Goal: Transaction & Acquisition: Purchase product/service

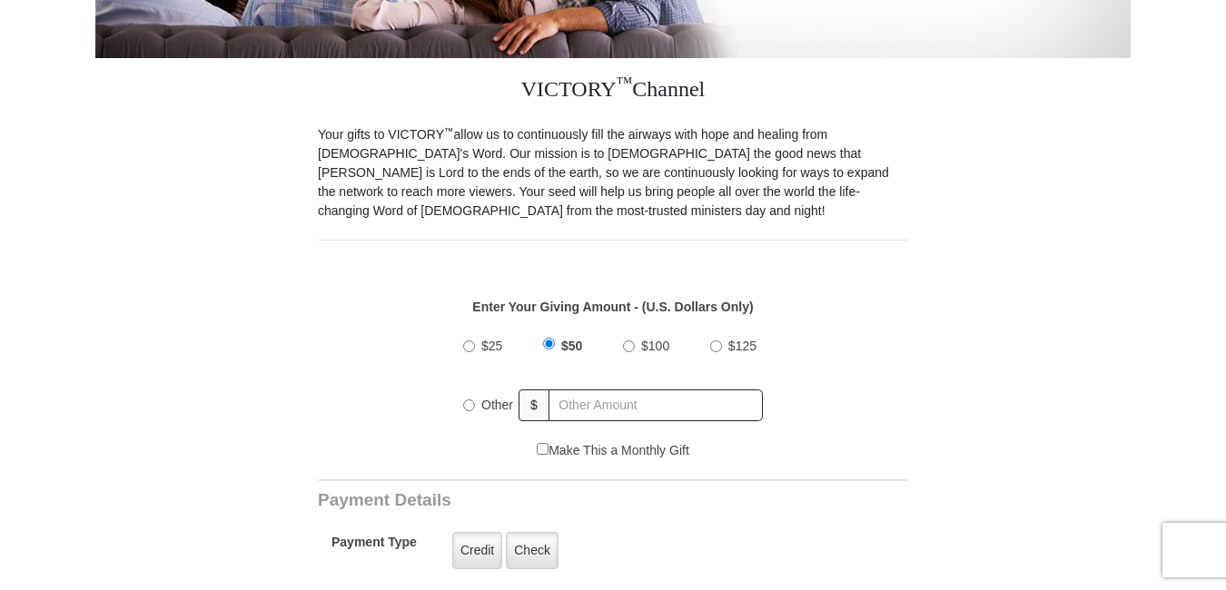
scroll to position [525, 0]
radio input "true"
click at [721, 390] on input "text" at bounding box center [656, 406] width 212 height 32
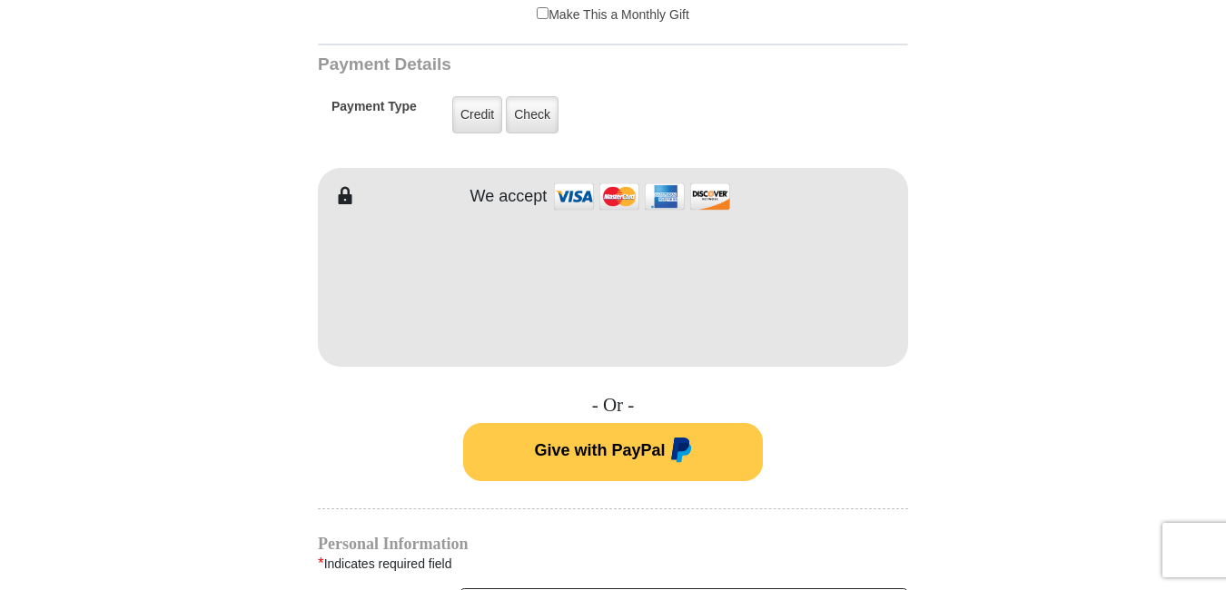
scroll to position [975, 0]
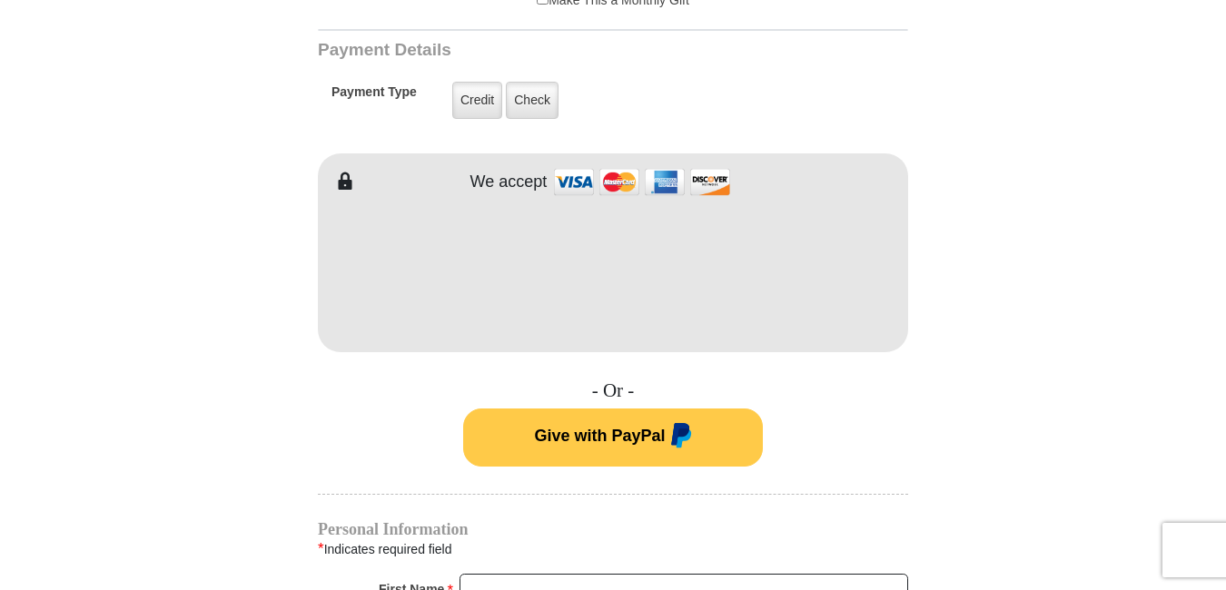
type input "165"
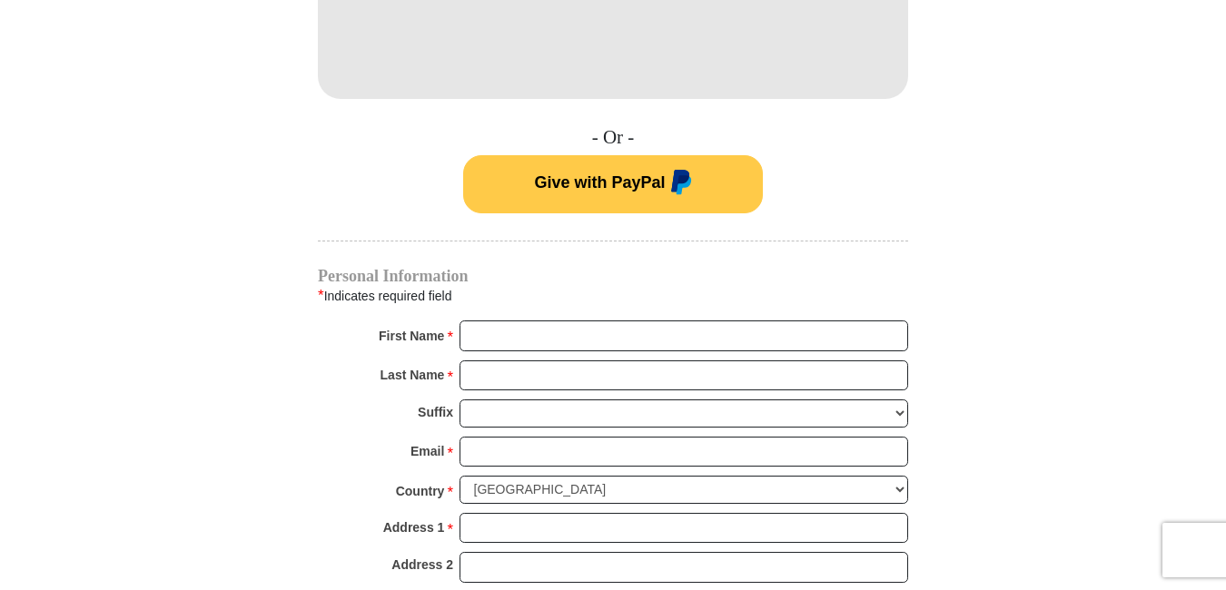
scroll to position [1243, 0]
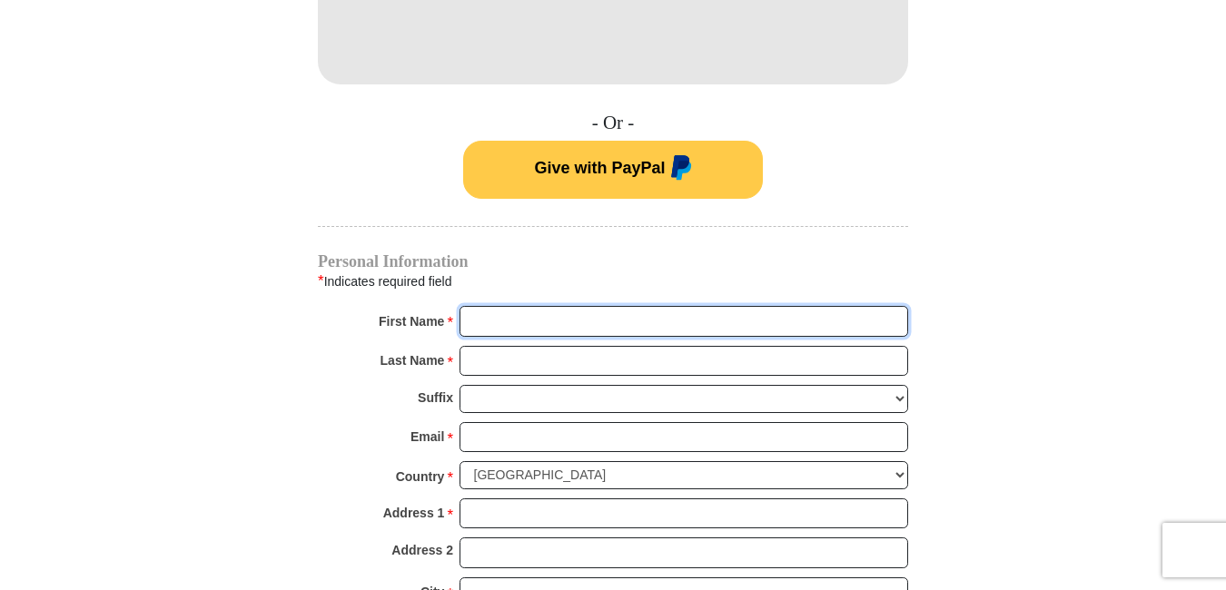
click at [889, 308] on input "First Name *" at bounding box center [683, 321] width 449 height 31
type input "[PERSON_NAME]"
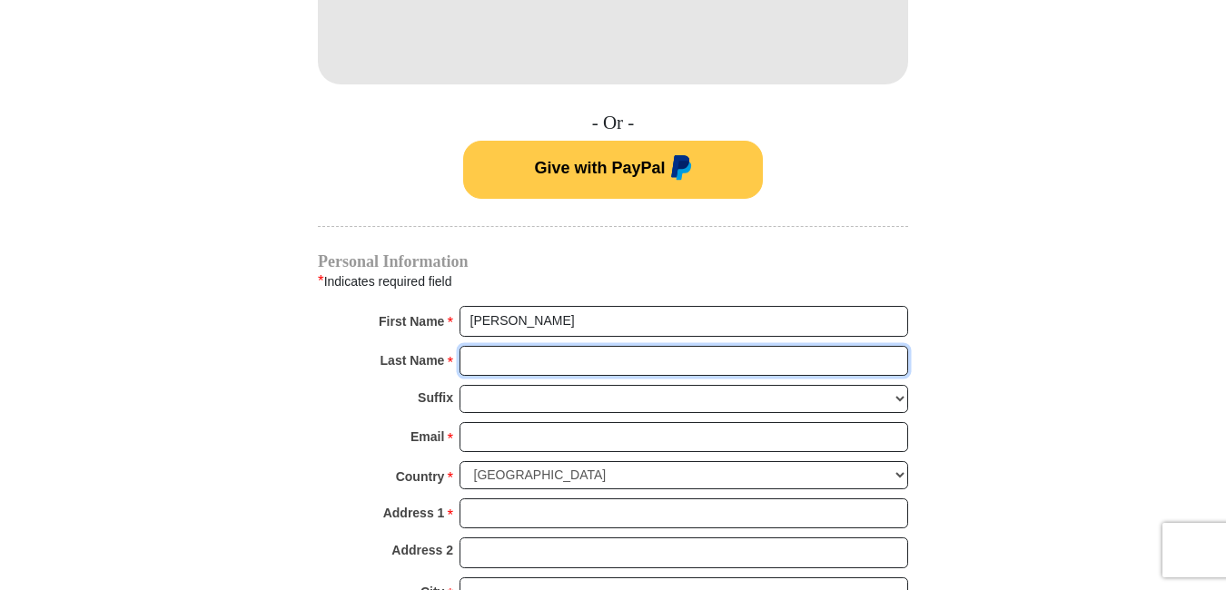
type input "Obisesan"
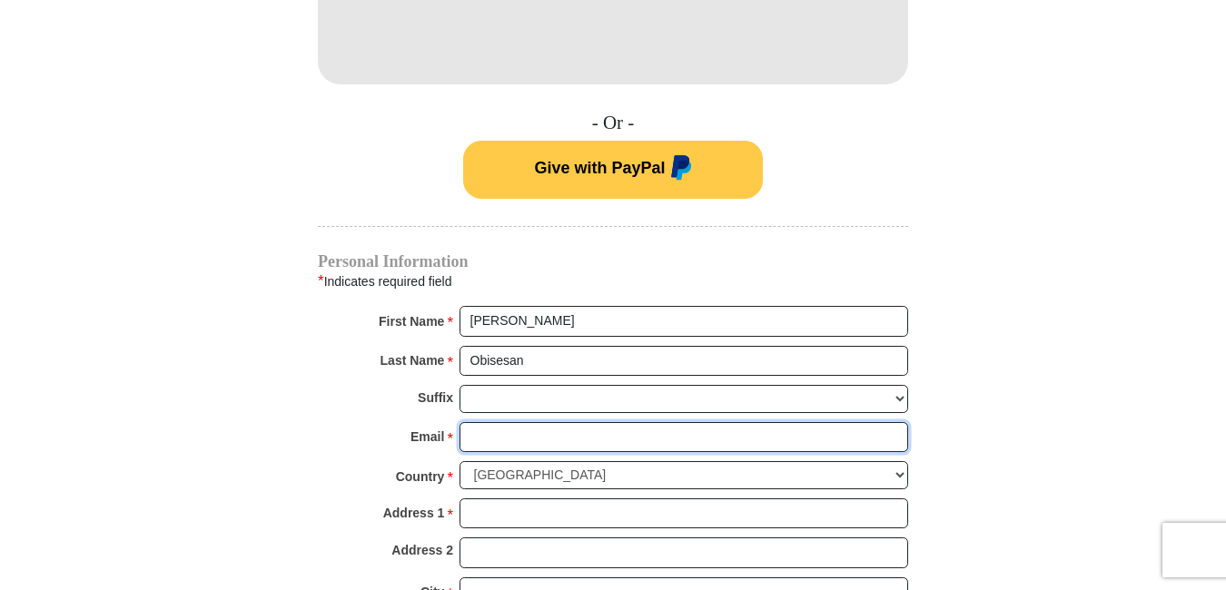
type input "[EMAIL_ADDRESS][DOMAIN_NAME]"
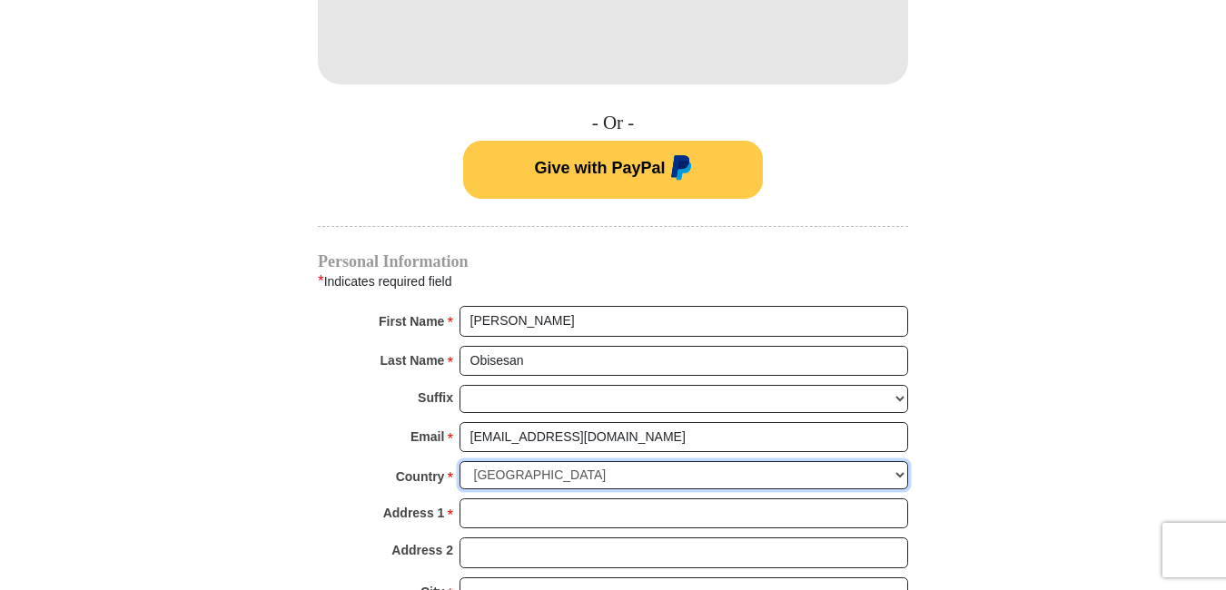
select select "GB"
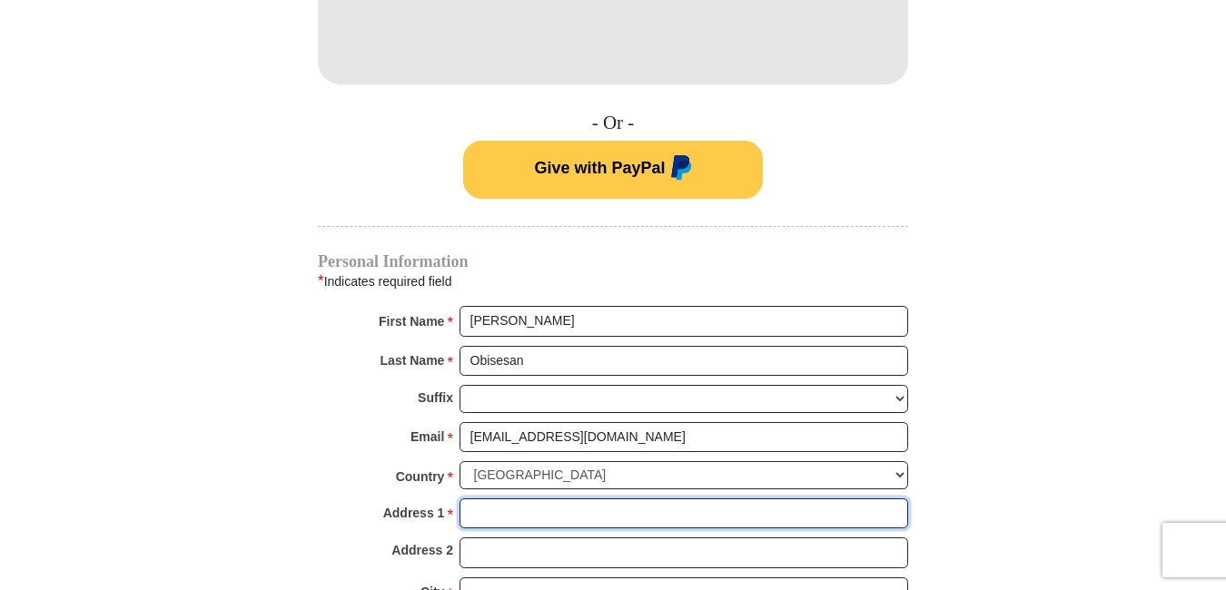
type input "[STREET_ADDRESS]"
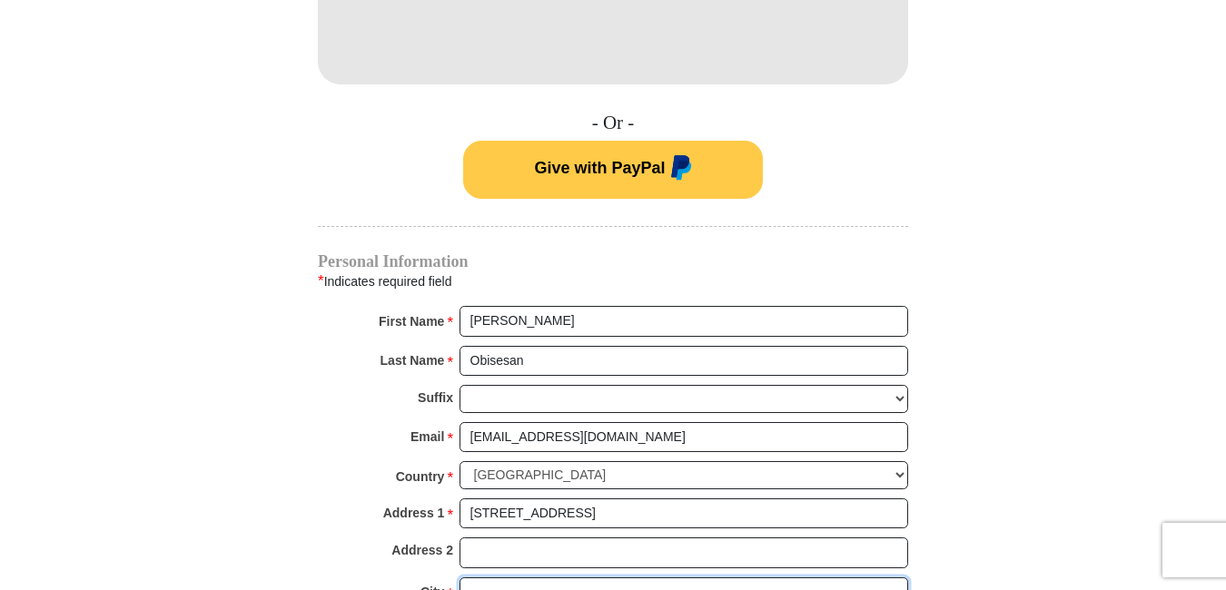
type input "Benfleet"
type input "SS7 4ND"
type input "07949198280"
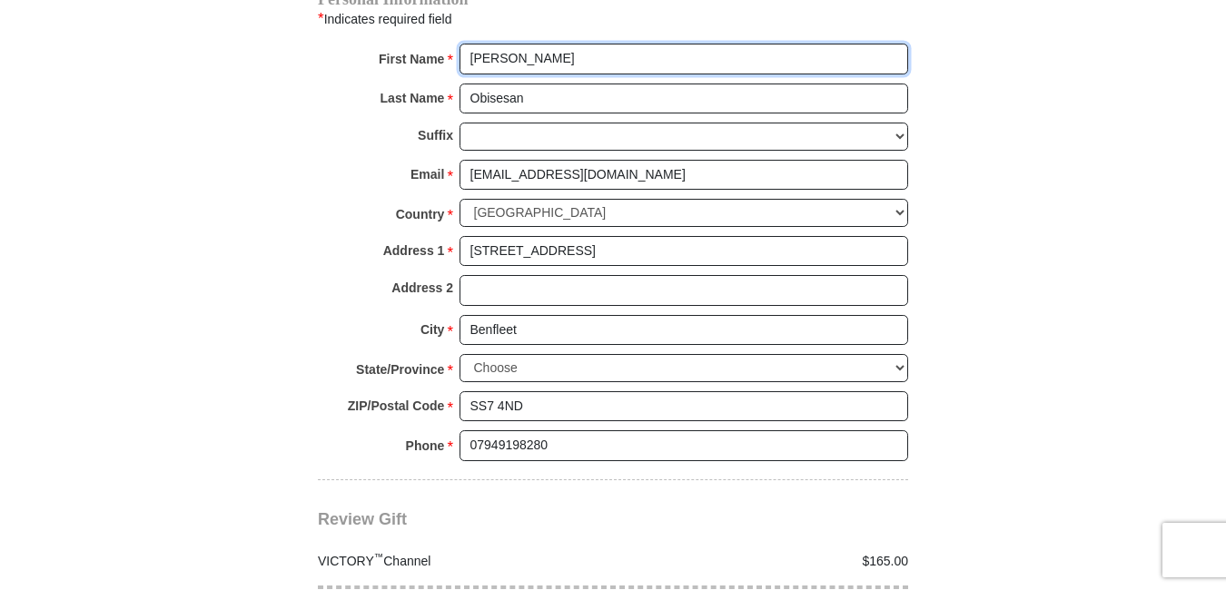
scroll to position [1510, 0]
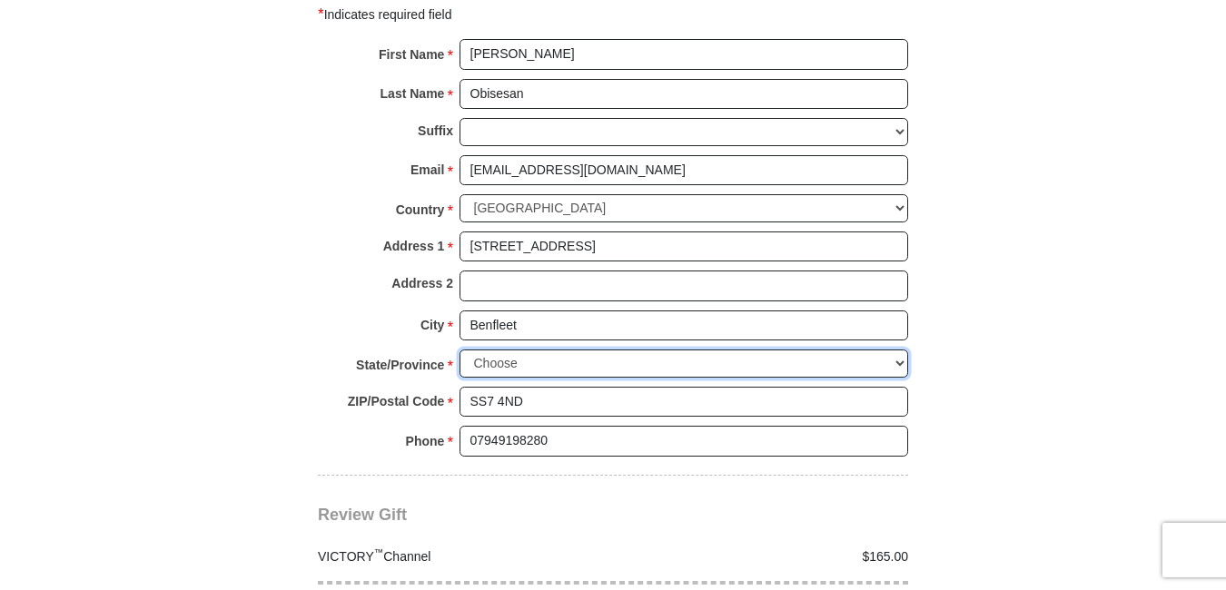
click at [902, 350] on select "Choose Antrim [GEOGRAPHIC_DATA] [GEOGRAPHIC_DATA] [GEOGRAPHIC_DATA] [GEOGRAPHIC…" at bounding box center [683, 364] width 449 height 28
select select "[GEOGRAPHIC_DATA]"
click at [459, 350] on select "Choose Antrim [GEOGRAPHIC_DATA] [GEOGRAPHIC_DATA] [GEOGRAPHIC_DATA] [GEOGRAPHIC…" at bounding box center [683, 364] width 449 height 28
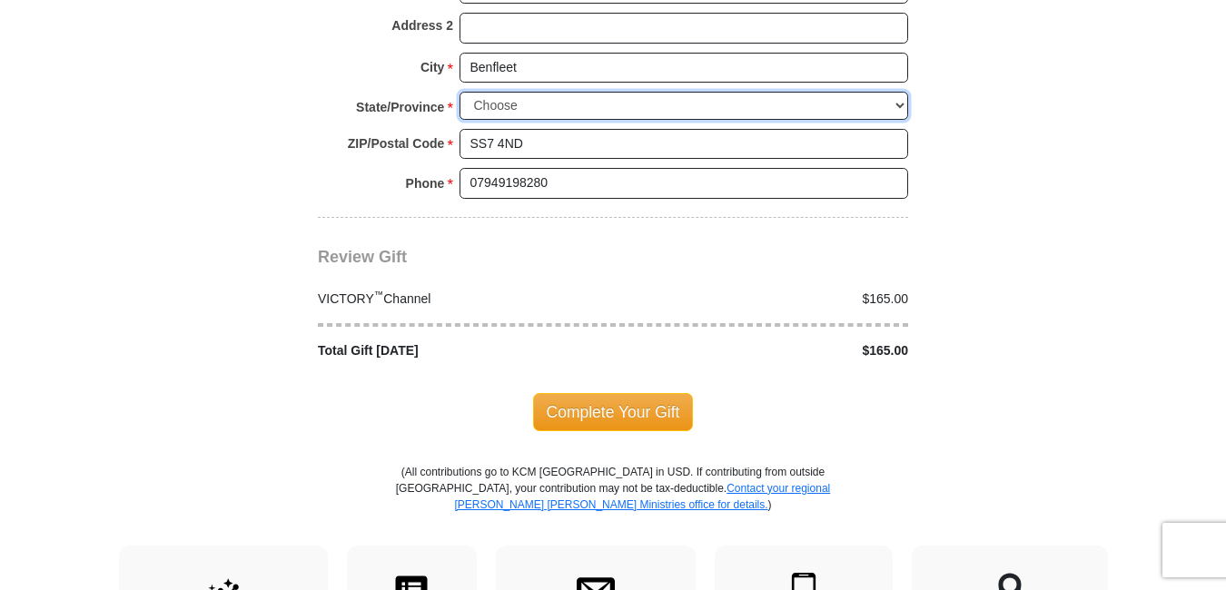
scroll to position [1778, 0]
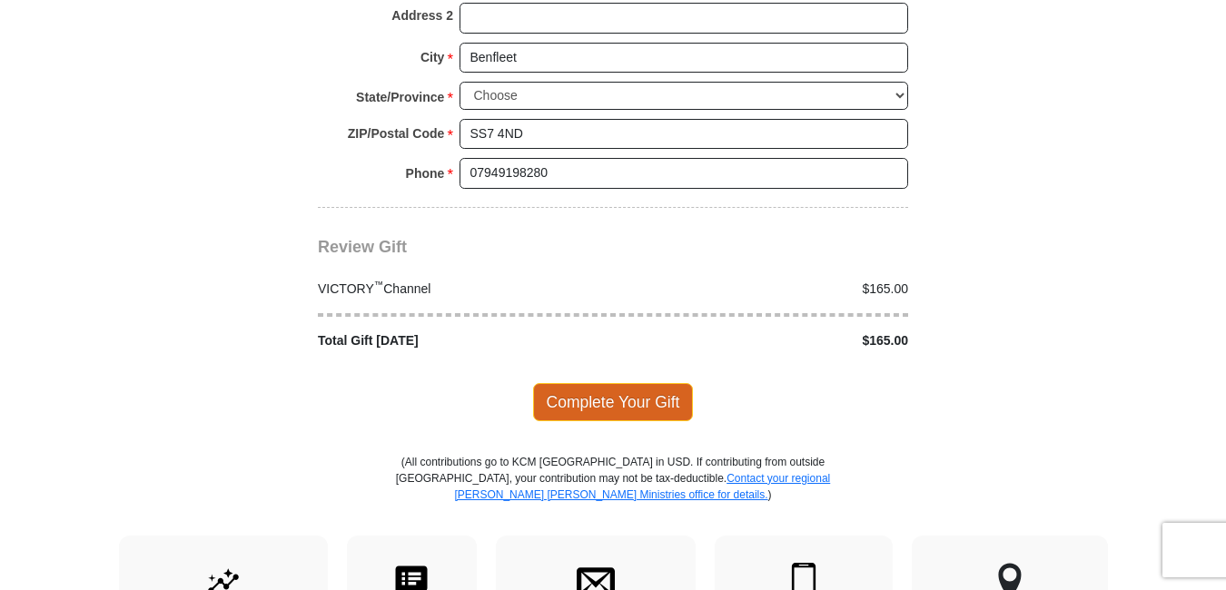
click at [680, 383] on span "Complete Your Gift" at bounding box center [613, 402] width 161 height 38
